Goal: Check status: Check status

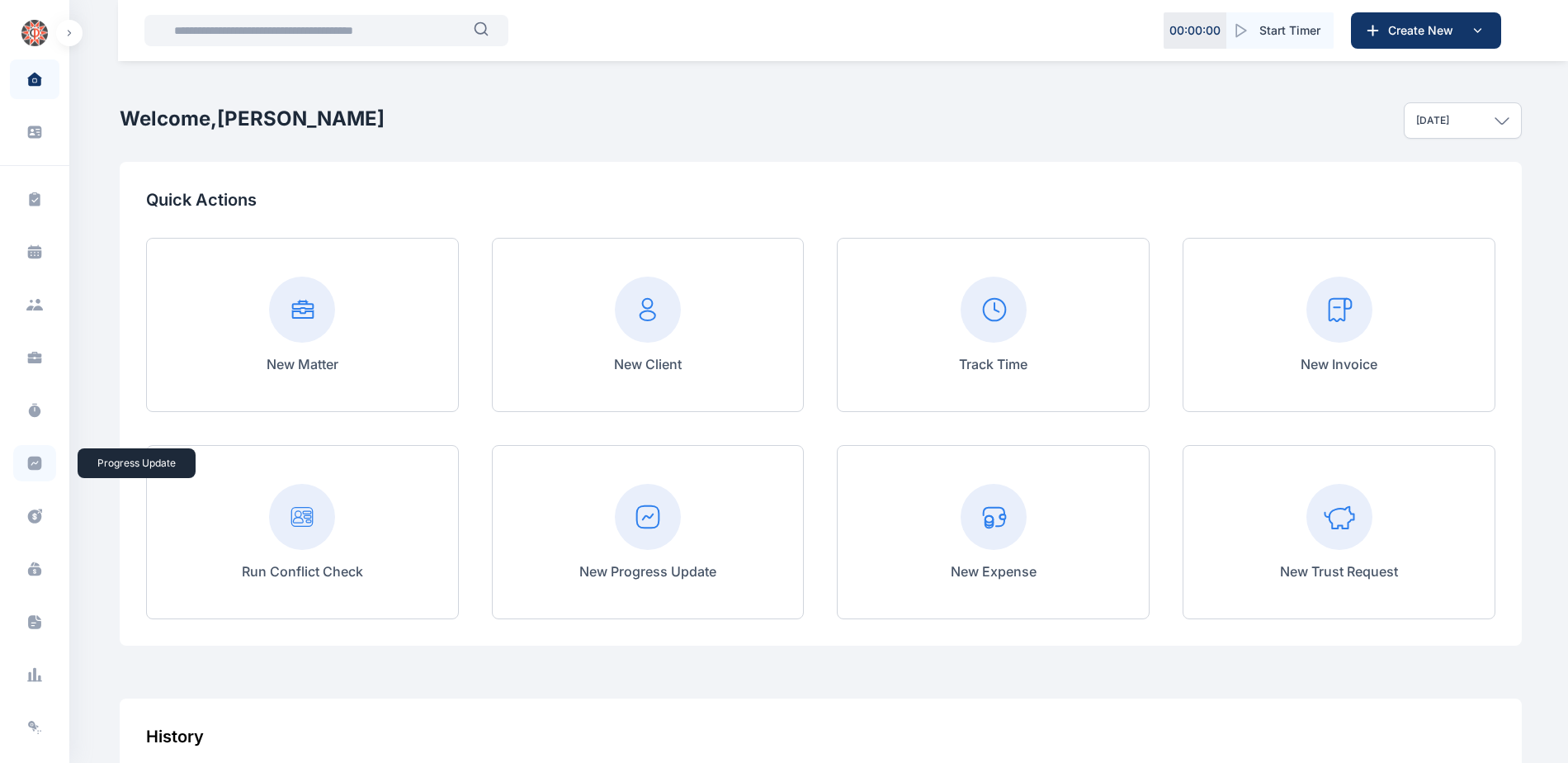
click at [28, 466] on icon at bounding box center [35, 463] width 14 height 14
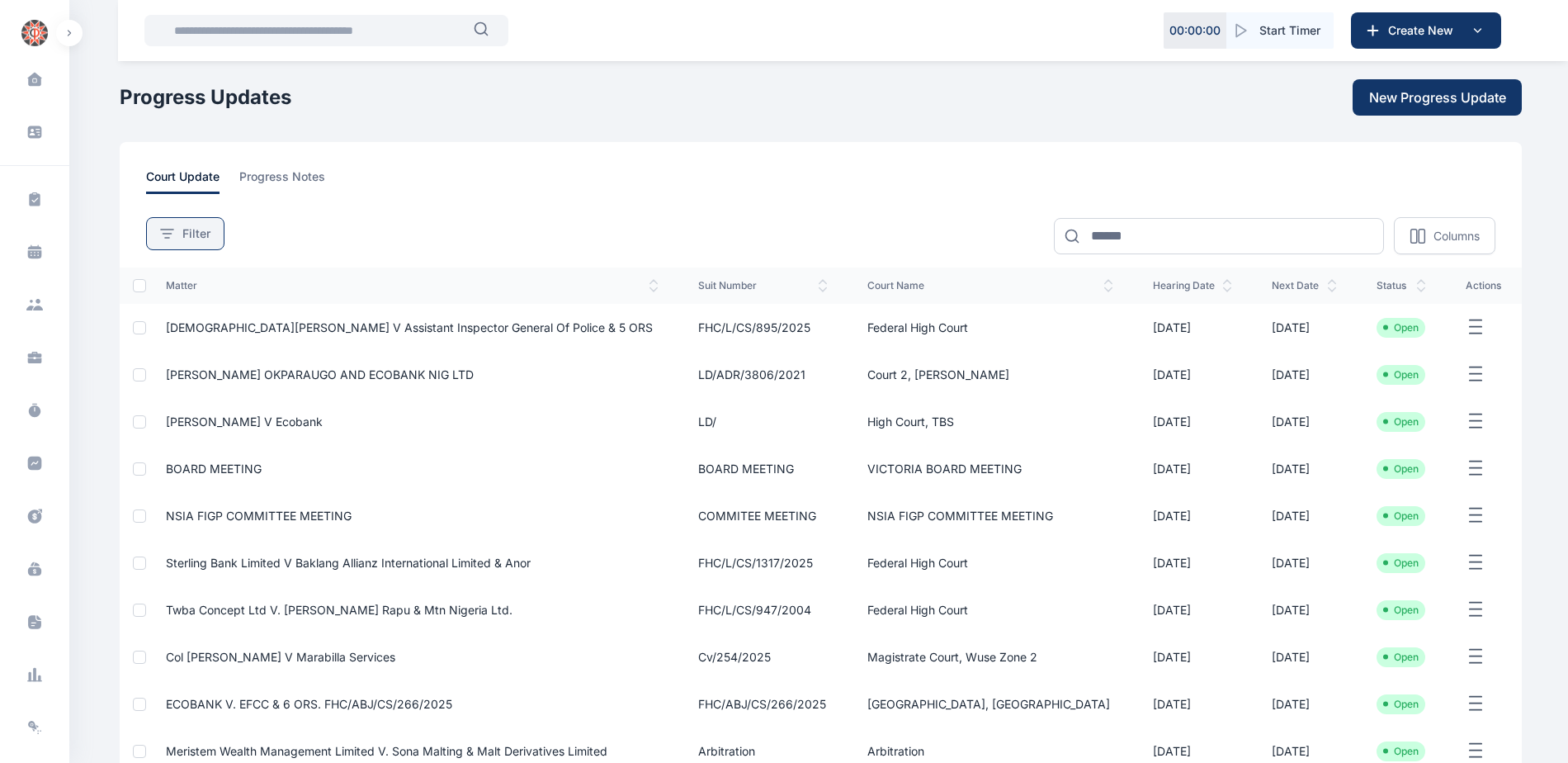
click at [194, 227] on span "Filter" at bounding box center [196, 233] width 28 height 17
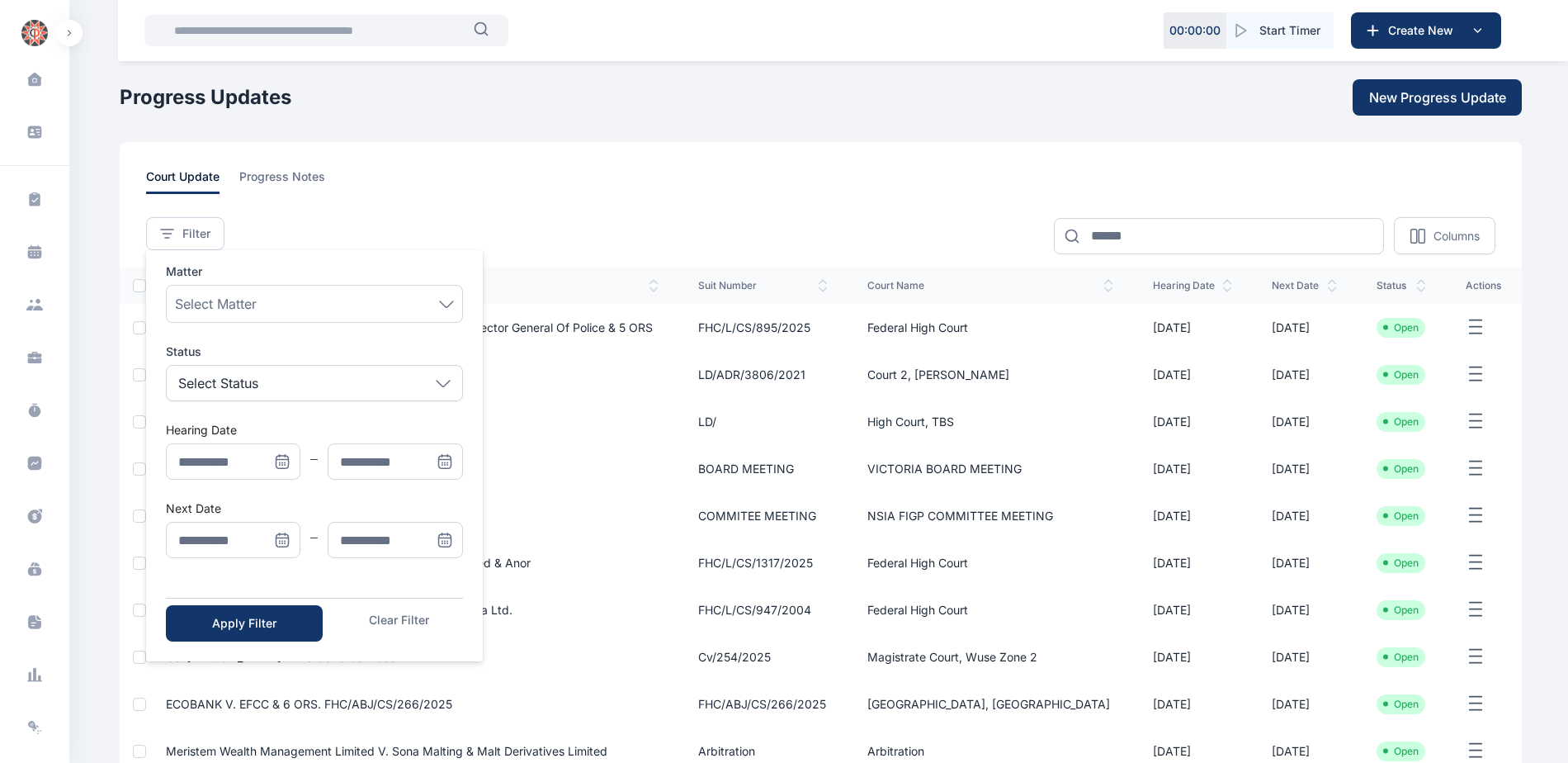
click at [286, 462] on icon "Menu" at bounding box center [282, 461] width 17 height 17
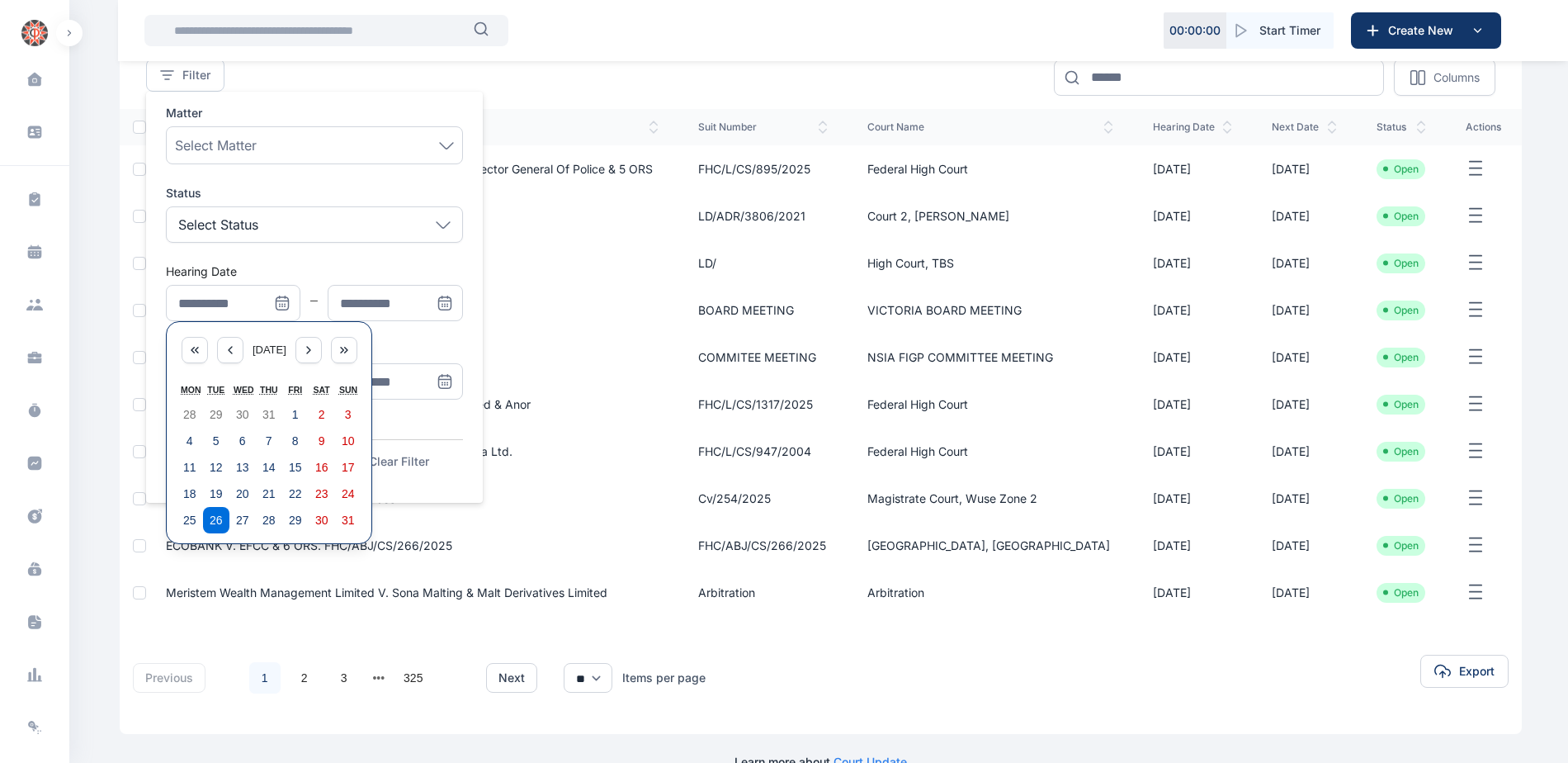
scroll to position [165, 0]
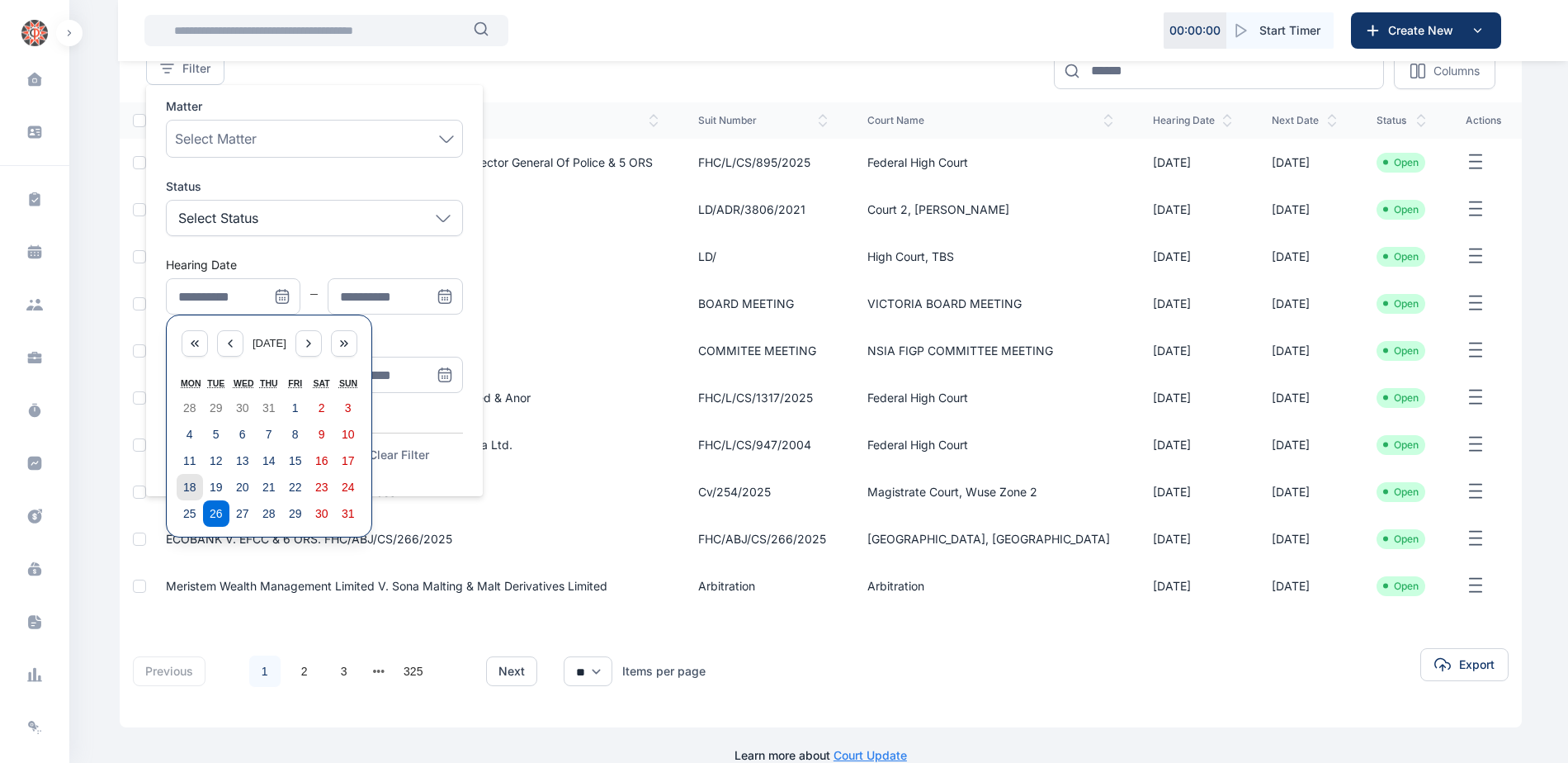
click at [185, 481] on abbr "18" at bounding box center [189, 487] width 13 height 13
type input "**********"
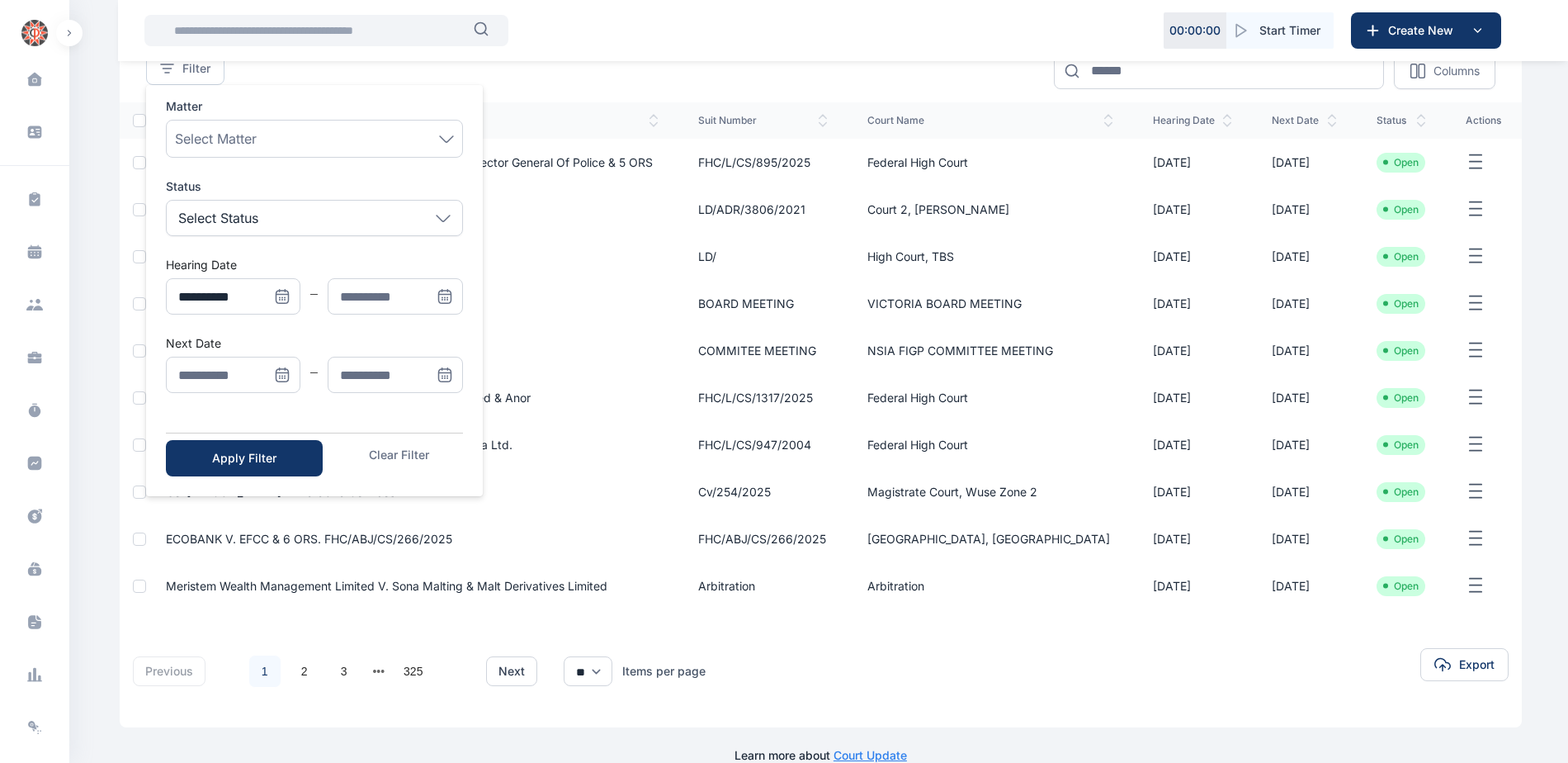
click at [446, 297] on icon "Menu" at bounding box center [444, 296] width 17 height 17
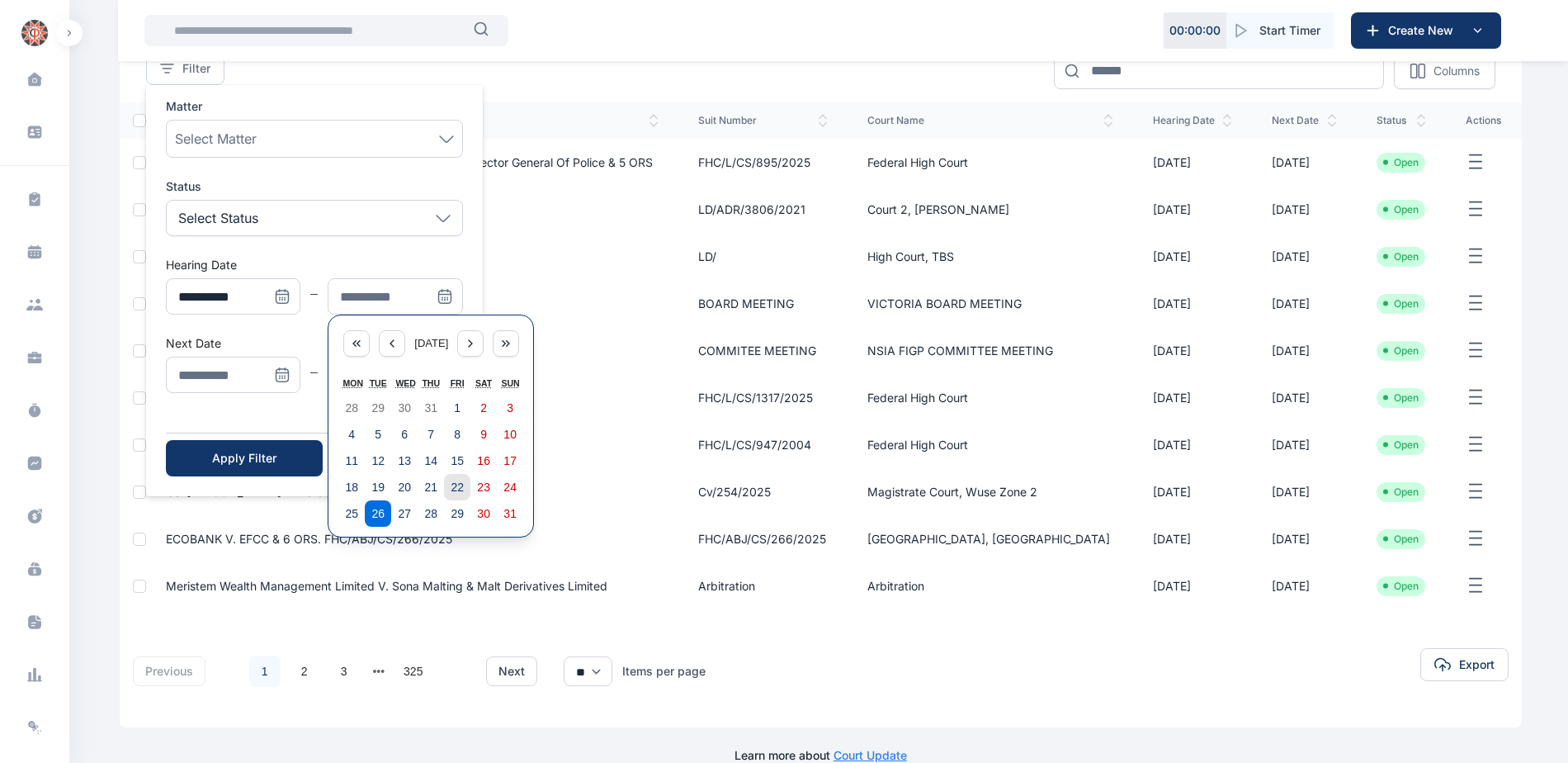
click at [459, 495] on button "22" at bounding box center [457, 487] width 27 height 27
type input "**********"
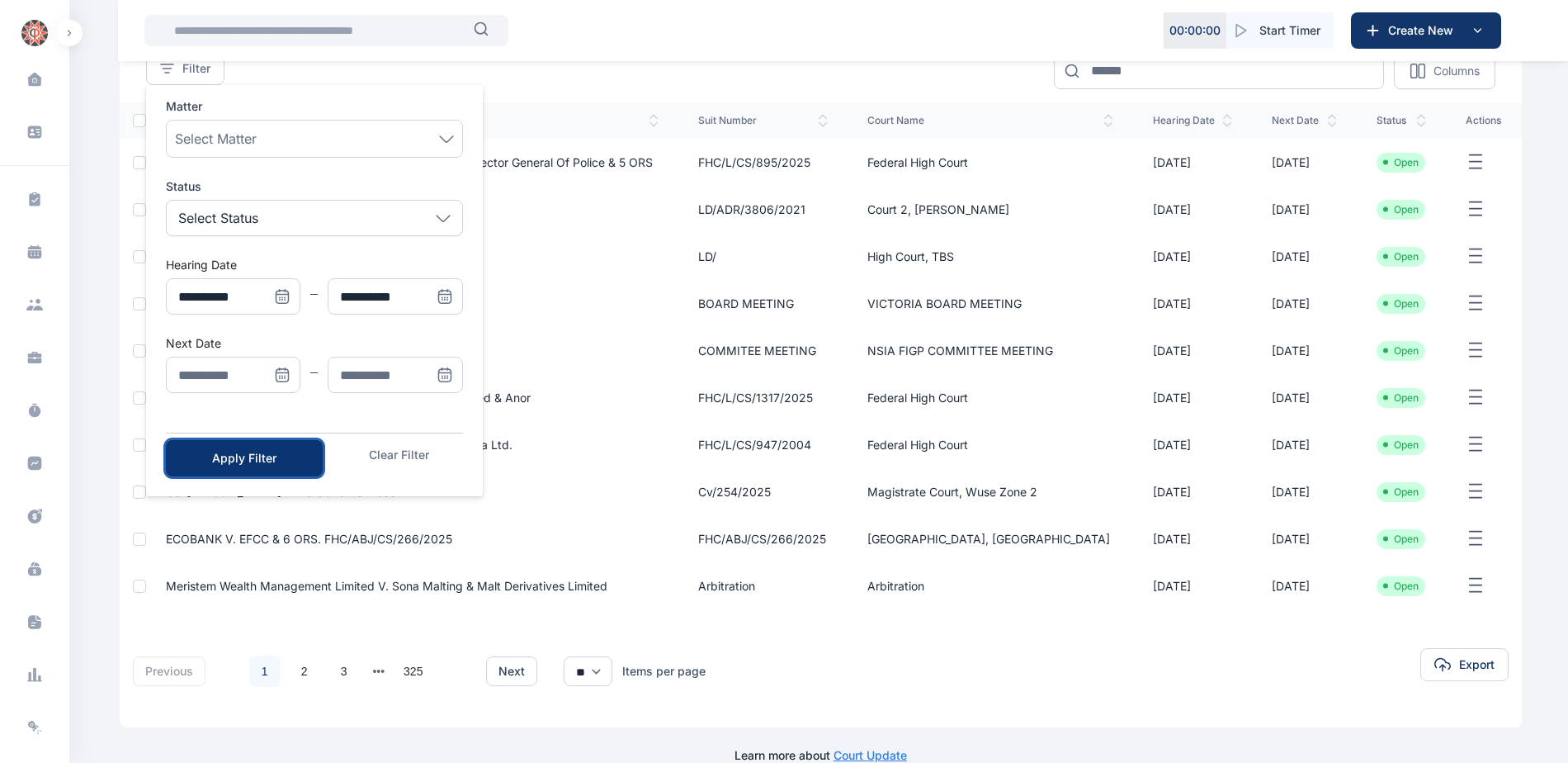
click at [240, 458] on div "Apply Filter" at bounding box center [244, 458] width 104 height 17
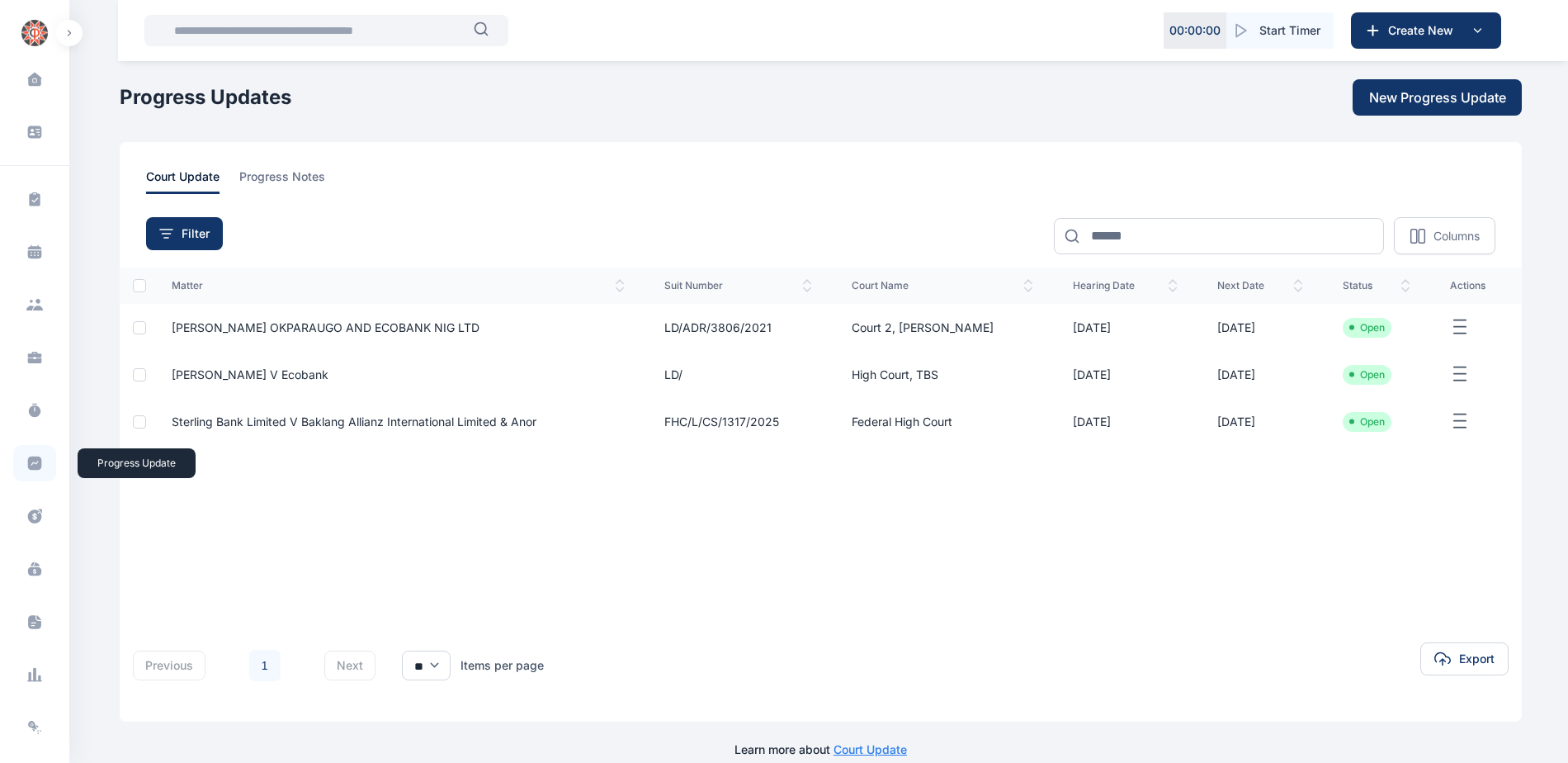
click at [28, 461] on icon at bounding box center [35, 463] width 14 height 14
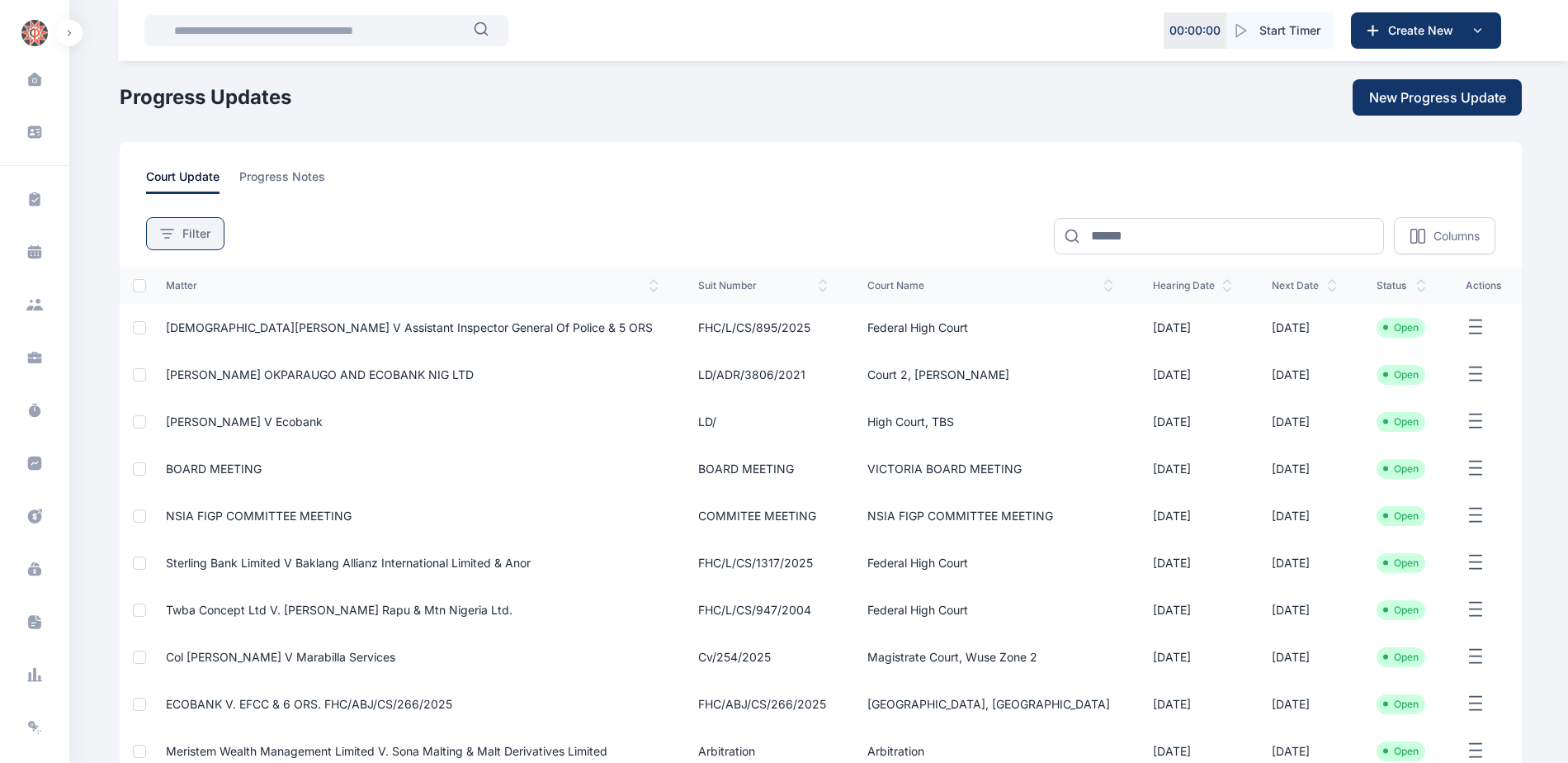
click at [188, 244] on button "Filter" at bounding box center [185, 233] width 78 height 33
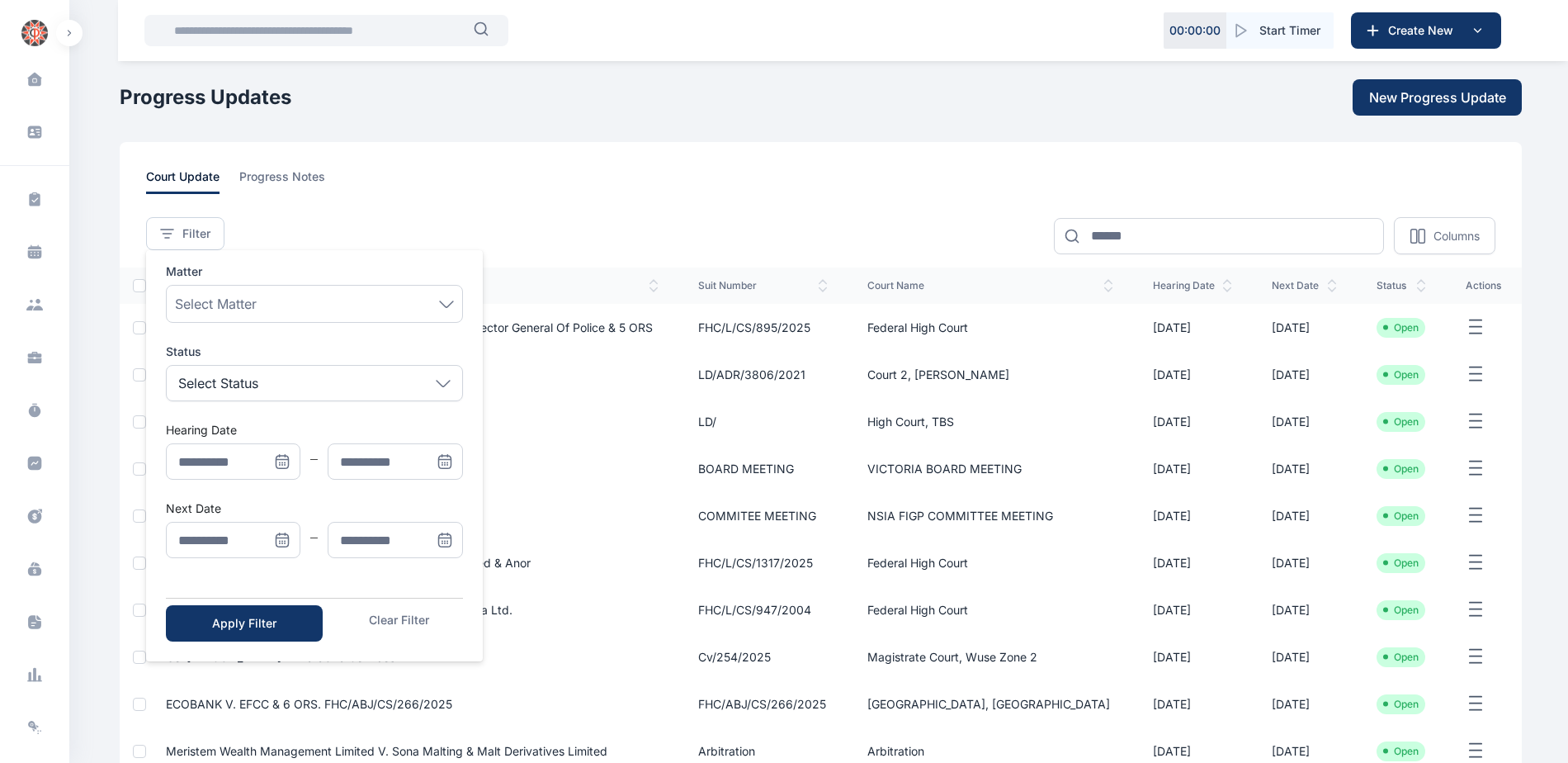
click at [283, 546] on icon "Menu" at bounding box center [282, 539] width 17 height 17
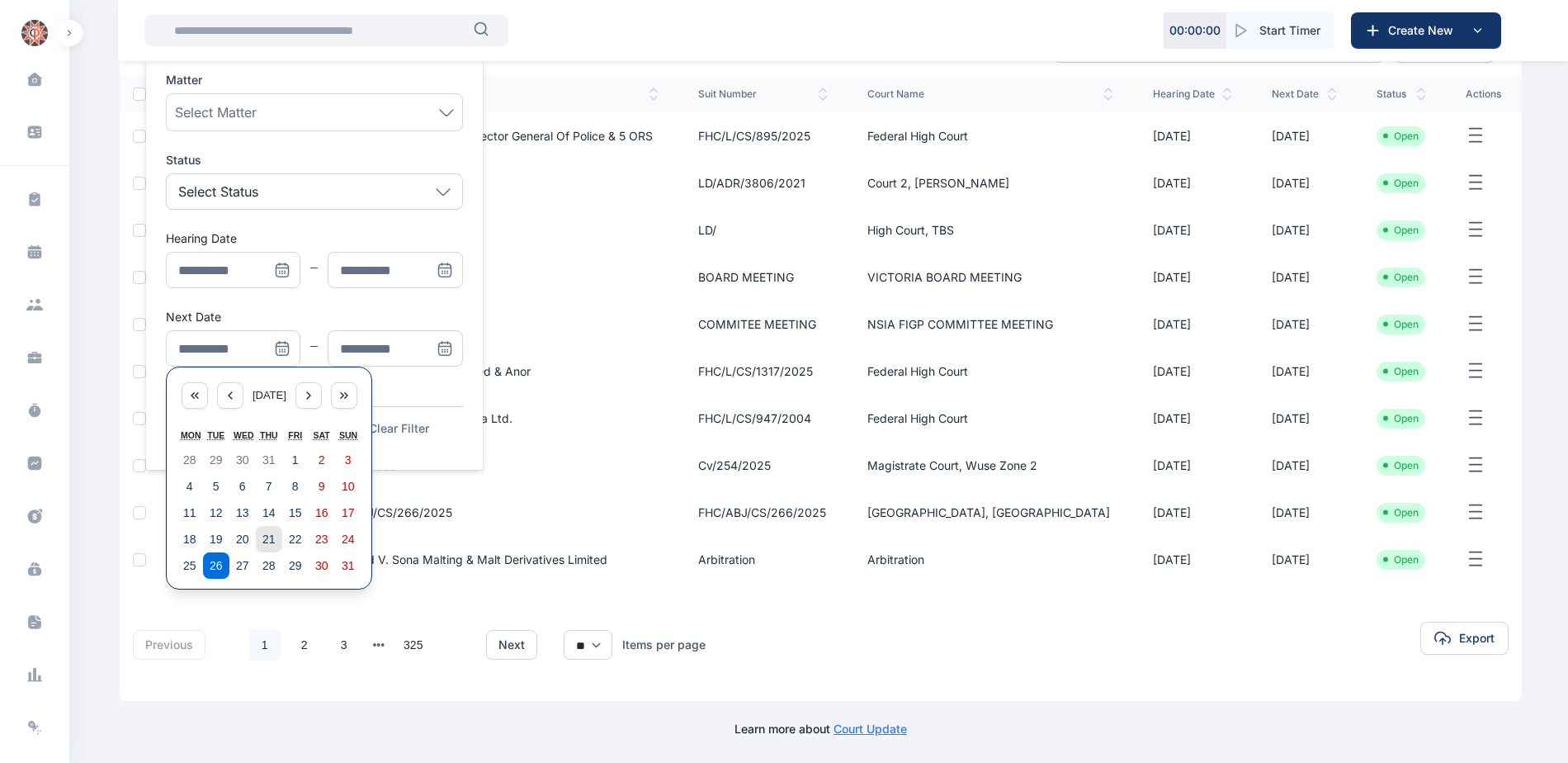
scroll to position [192, 0]
click at [194, 542] on abbr "18" at bounding box center [189, 537] width 13 height 13
type input "**********"
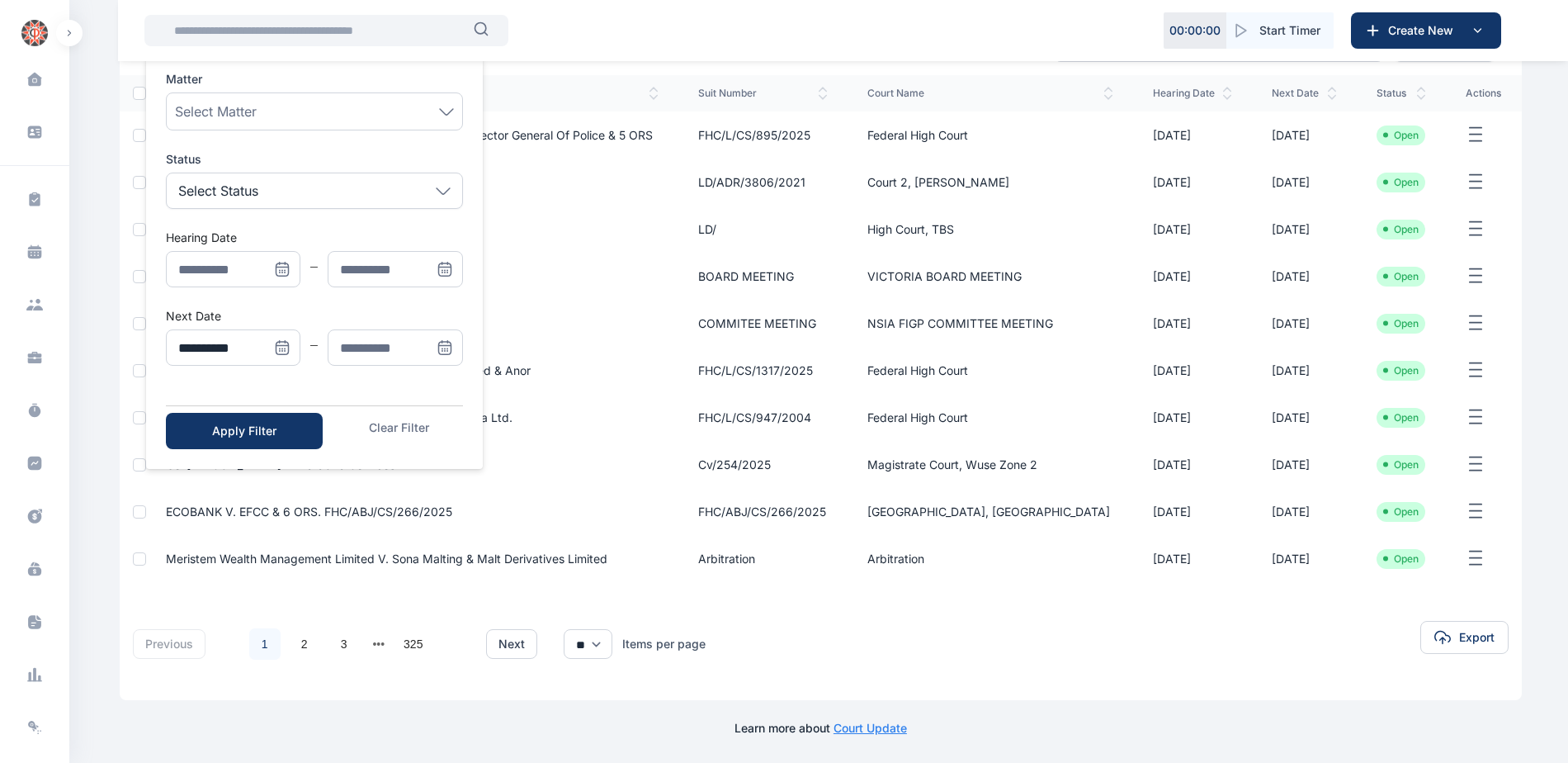
click at [445, 343] on icon "Menu" at bounding box center [444, 347] width 17 height 17
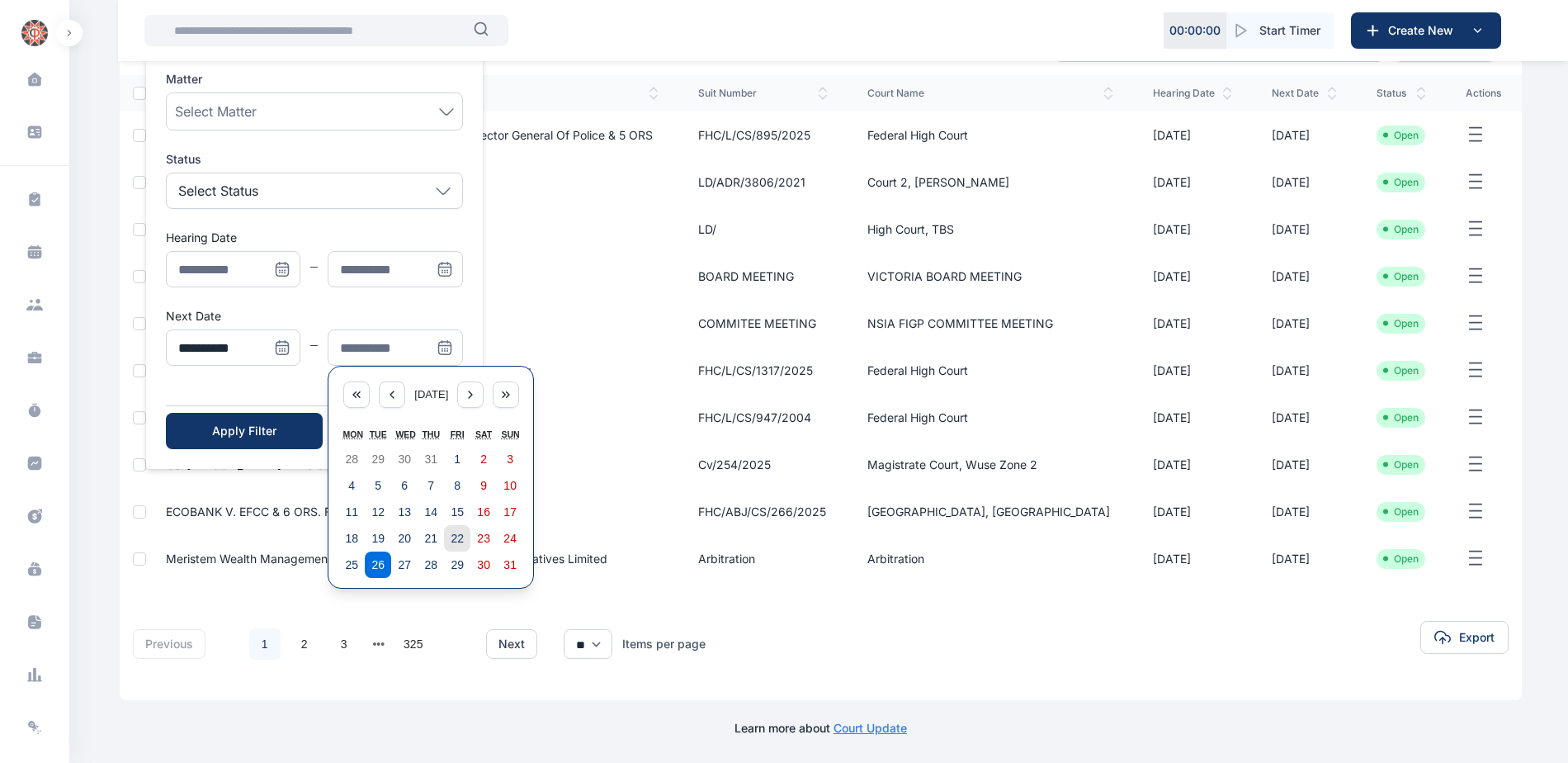
click at [455, 532] on abbr "22" at bounding box center [457, 537] width 13 height 13
type input "**********"
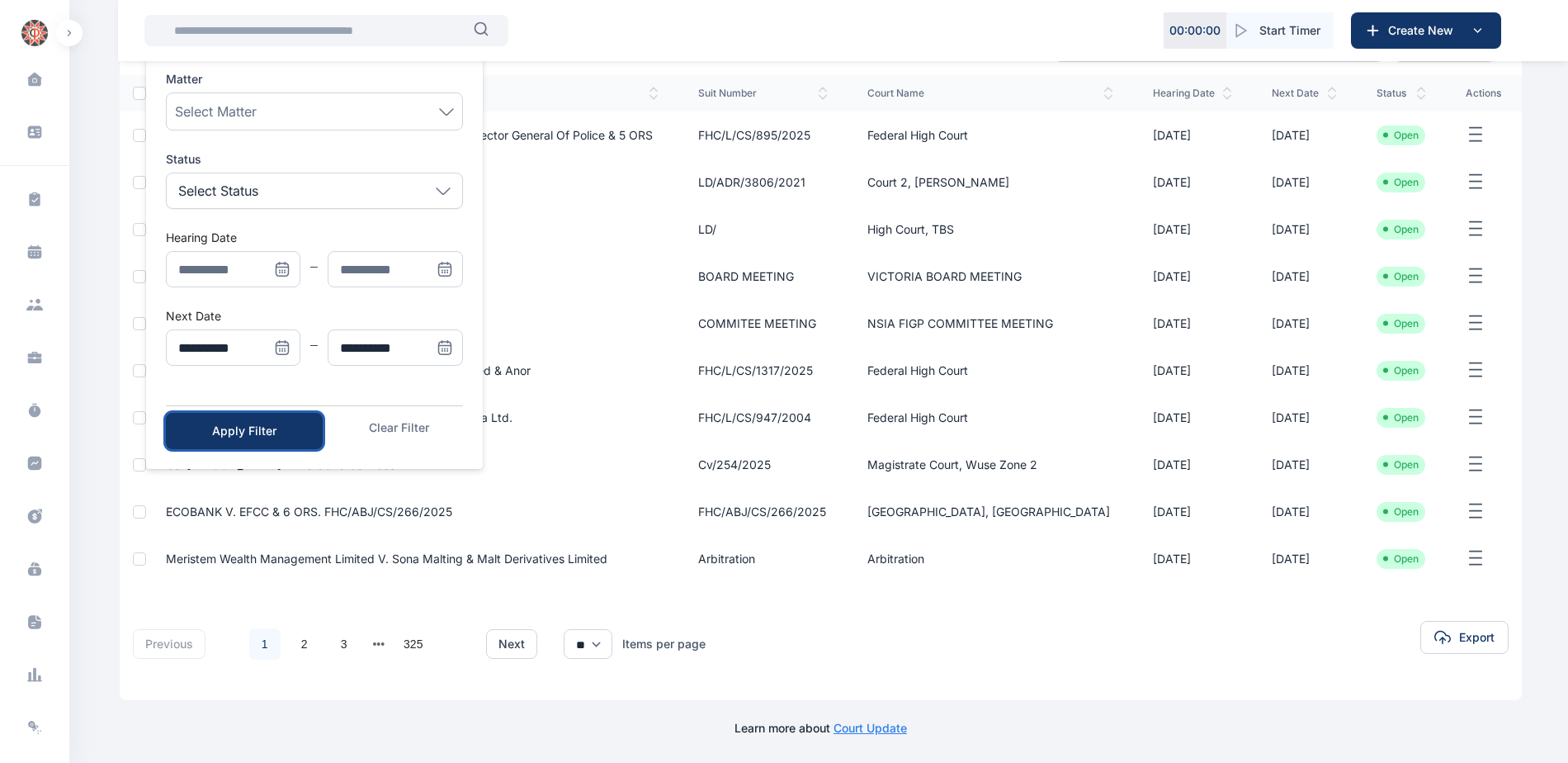
drag, startPoint x: 232, startPoint y: 429, endPoint x: 241, endPoint y: 433, distance: 9.8
click at [233, 429] on div "Apply Filter" at bounding box center [244, 430] width 104 height 17
